Goal: Navigation & Orientation: Find specific page/section

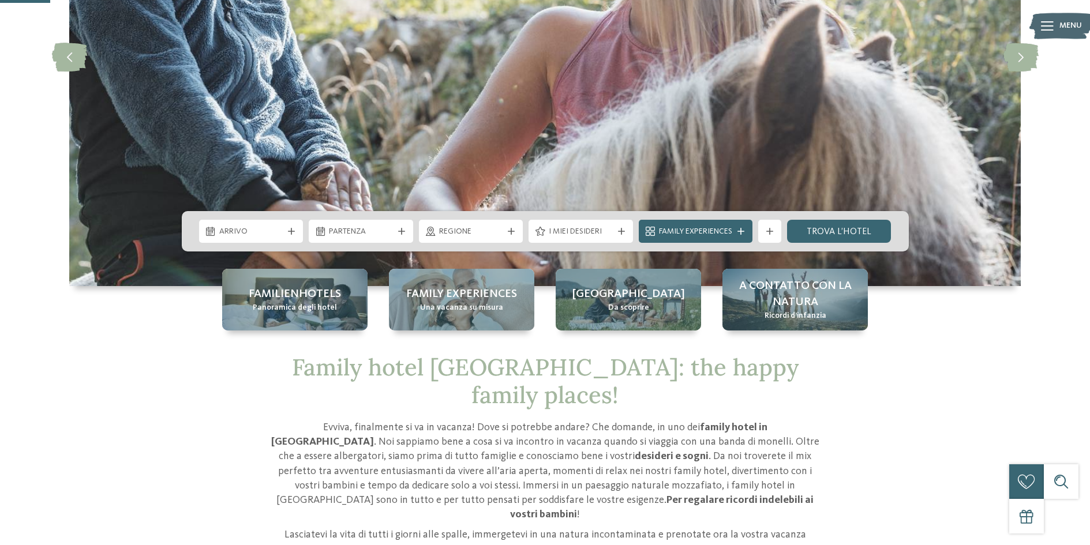
scroll to position [231, 0]
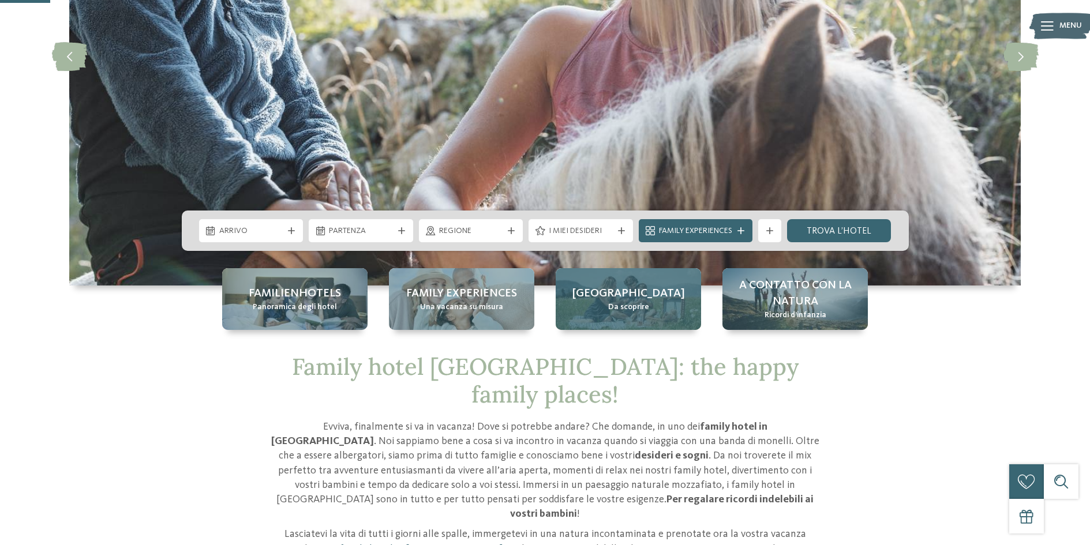
click at [633, 308] on span "Da scoprire" at bounding box center [628, 308] width 41 height 12
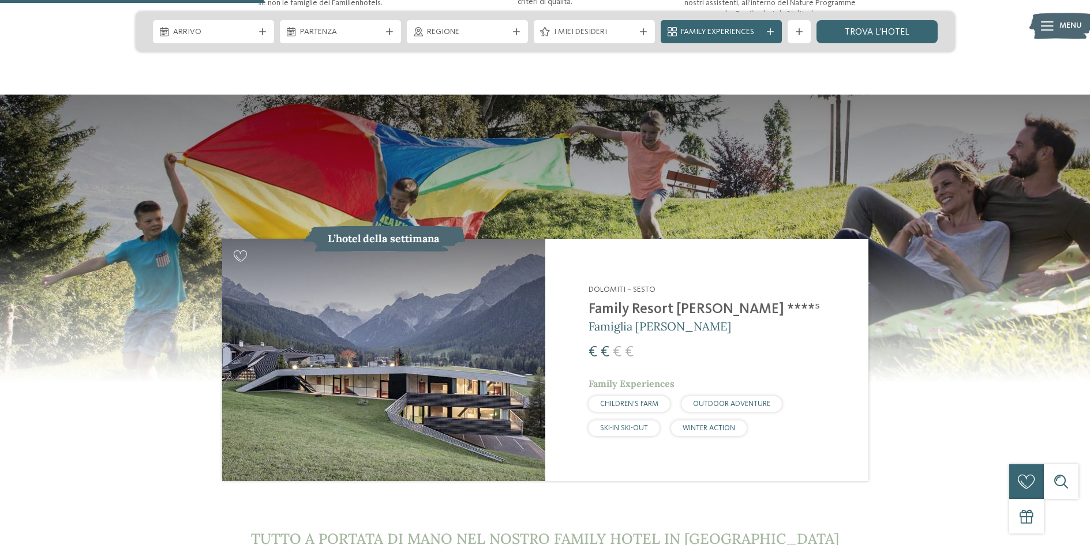
scroll to position [1443, 0]
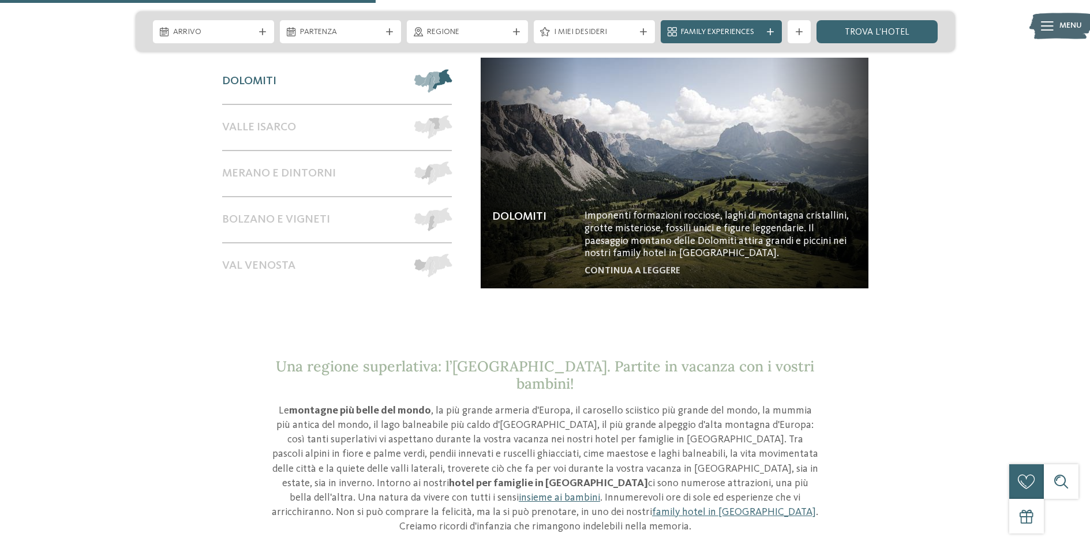
scroll to position [1039, 0]
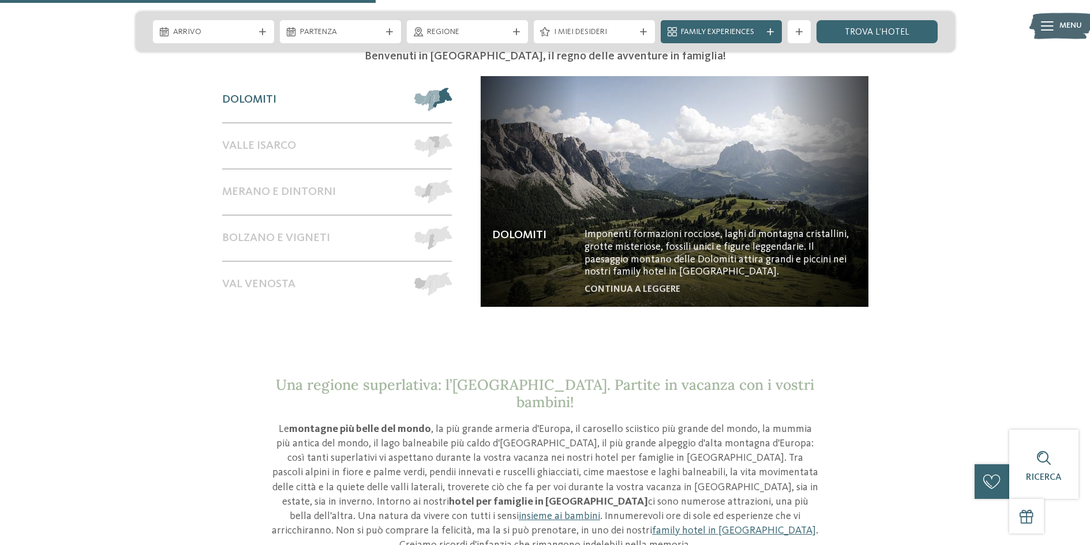
click at [255, 93] on span "Dolomiti" at bounding box center [249, 100] width 54 height 14
click at [277, 278] on span "Val Venosta" at bounding box center [258, 285] width 73 height 14
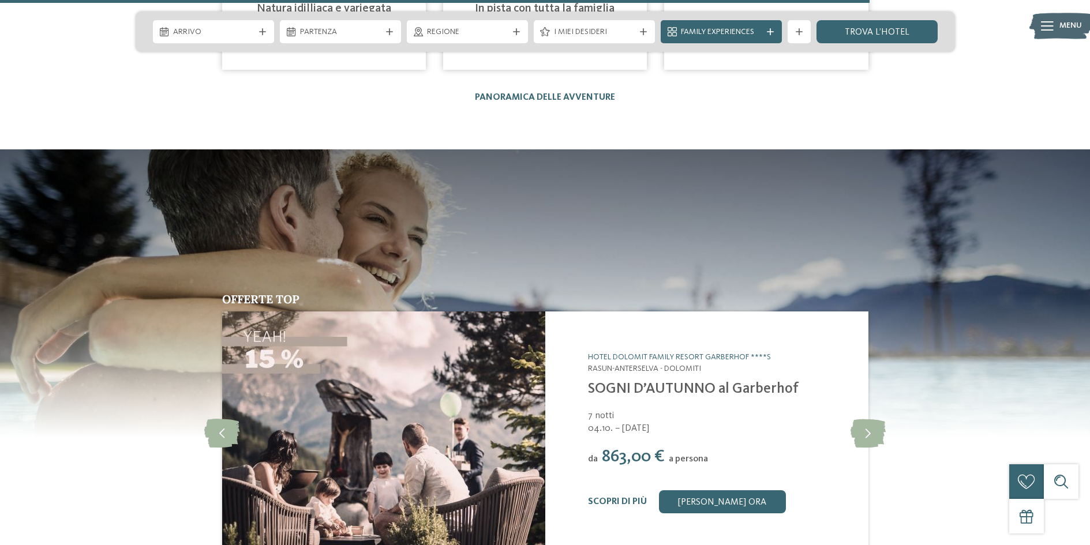
scroll to position [2424, 0]
